Goal: Navigation & Orientation: Go to known website

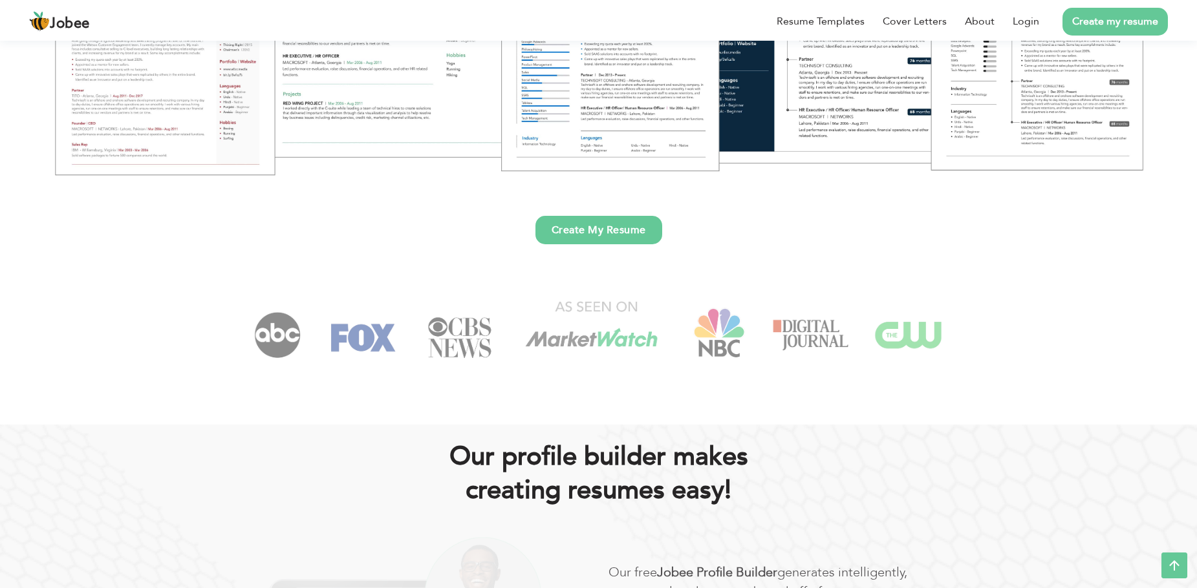
scroll to position [65, 0]
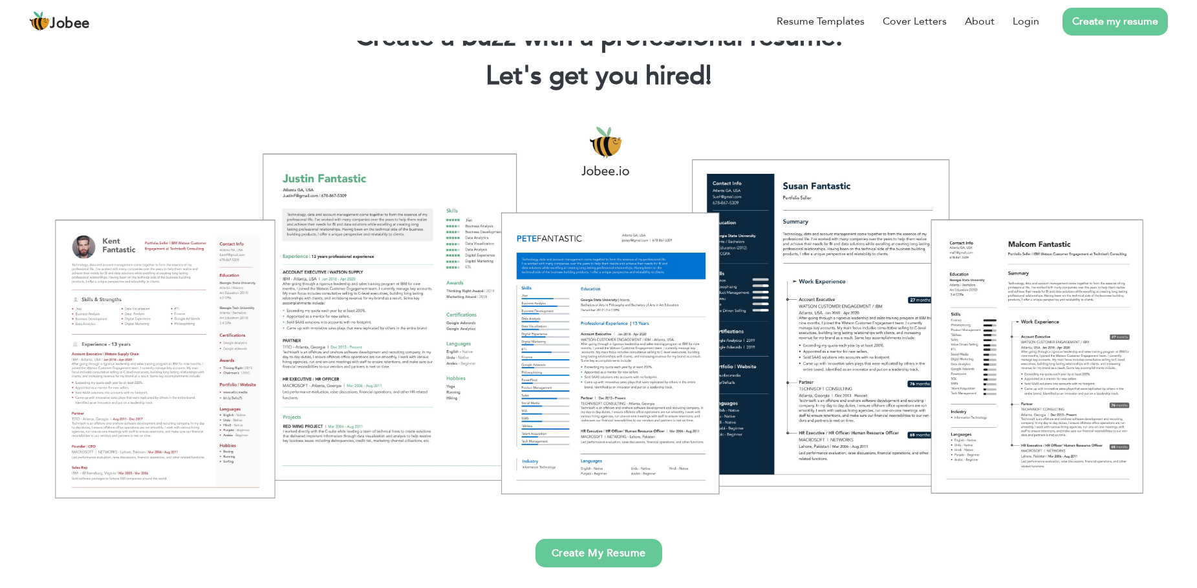
drag, startPoint x: 602, startPoint y: 143, endPoint x: 1467, endPoint y: 473, distance: 925.6
drag, startPoint x: 602, startPoint y: 140, endPoint x: 607, endPoint y: 171, distance: 32.1
click at [738, 252] on div at bounding box center [599, 311] width 1178 height 416
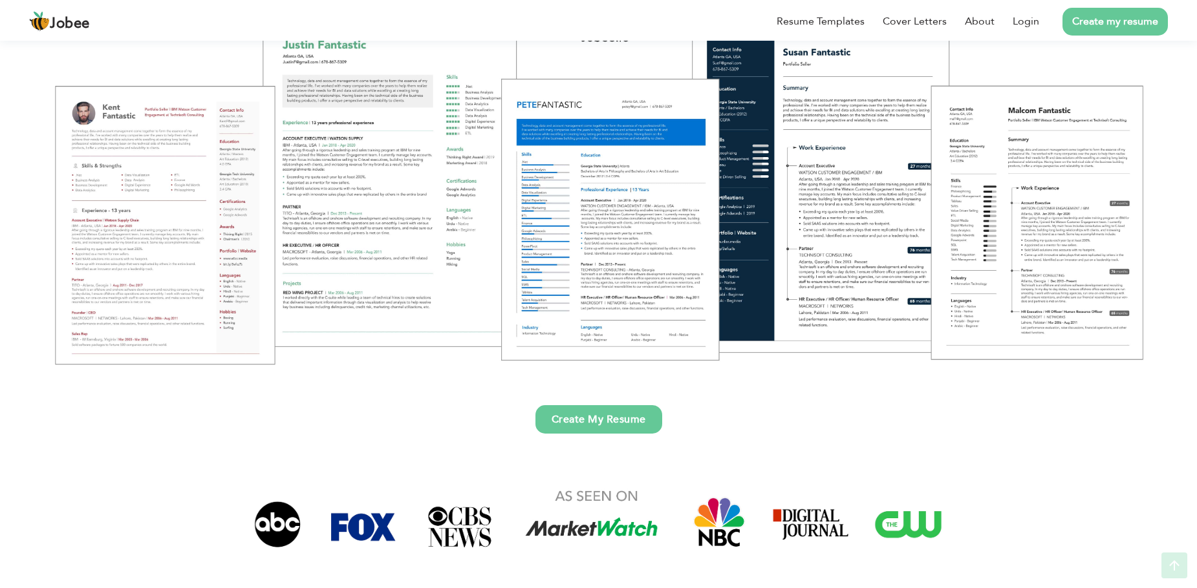
scroll to position [453, 0]
